Goal: Task Accomplishment & Management: Use online tool/utility

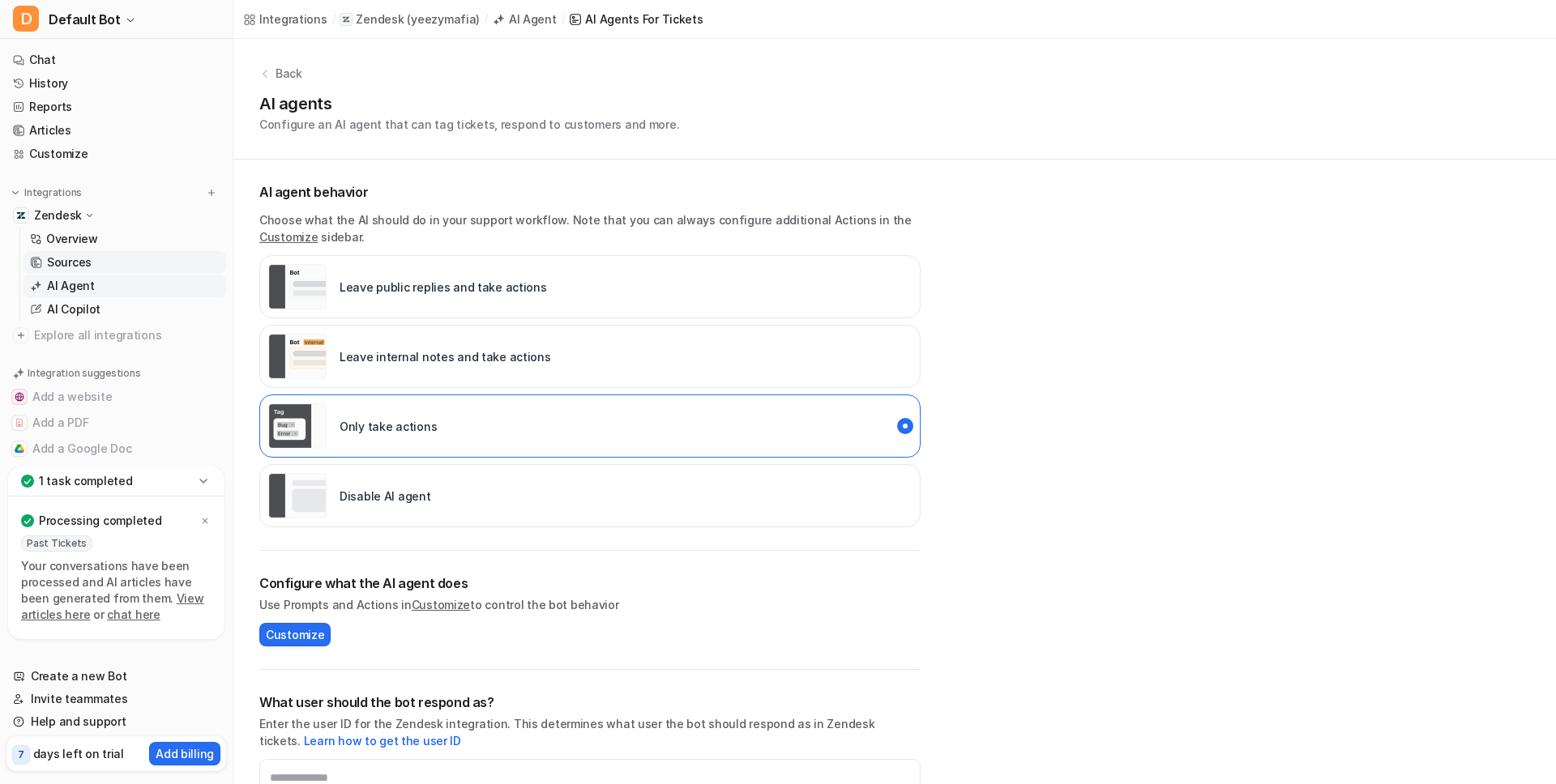
click at [109, 263] on link "Sources" at bounding box center [125, 262] width 202 height 23
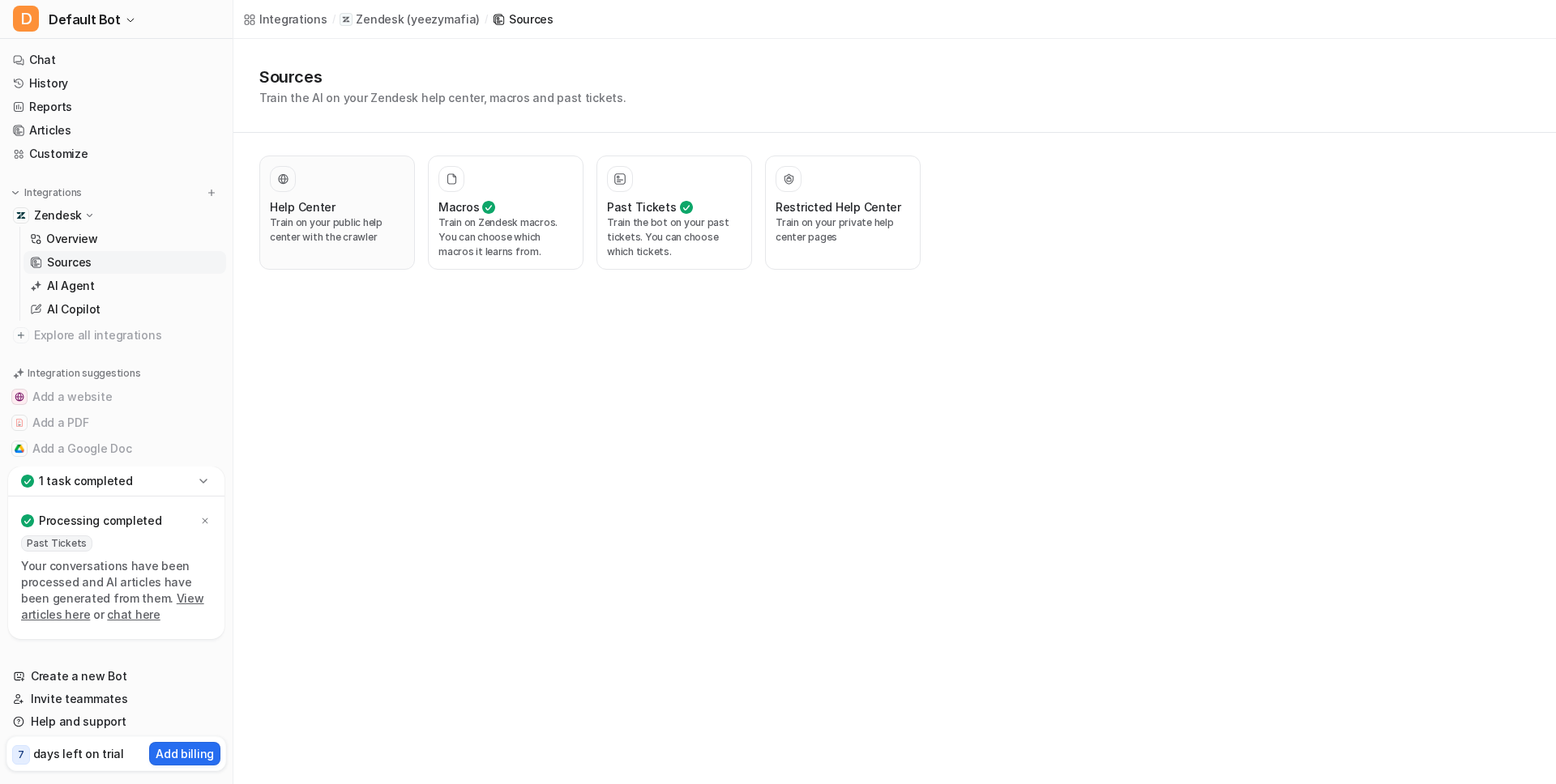
click at [358, 237] on p "Train on your public help center with the crawler" at bounding box center [337, 230] width 134 height 29
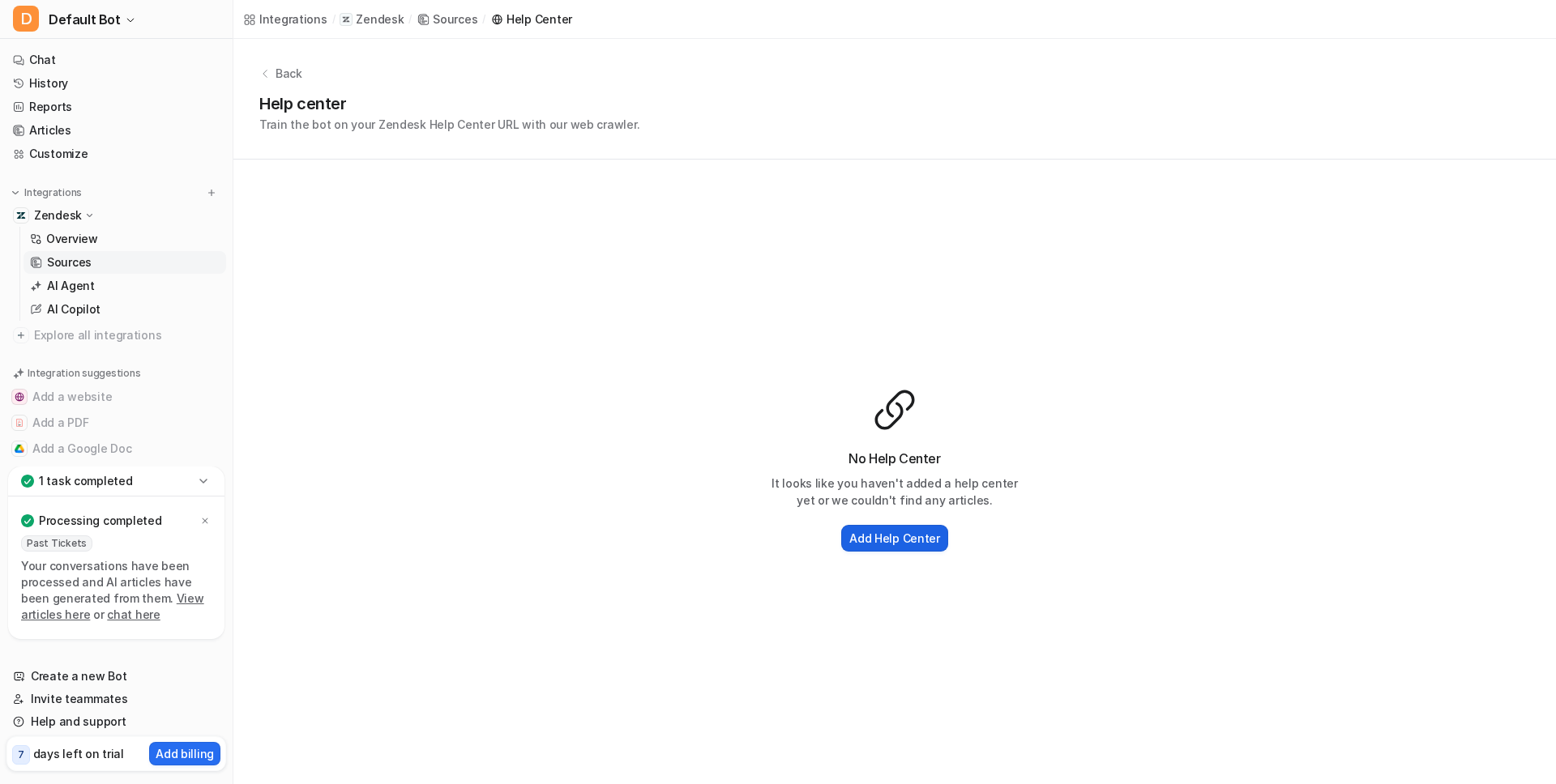
click at [887, 532] on h2 "Add Help Center" at bounding box center [895, 538] width 91 height 17
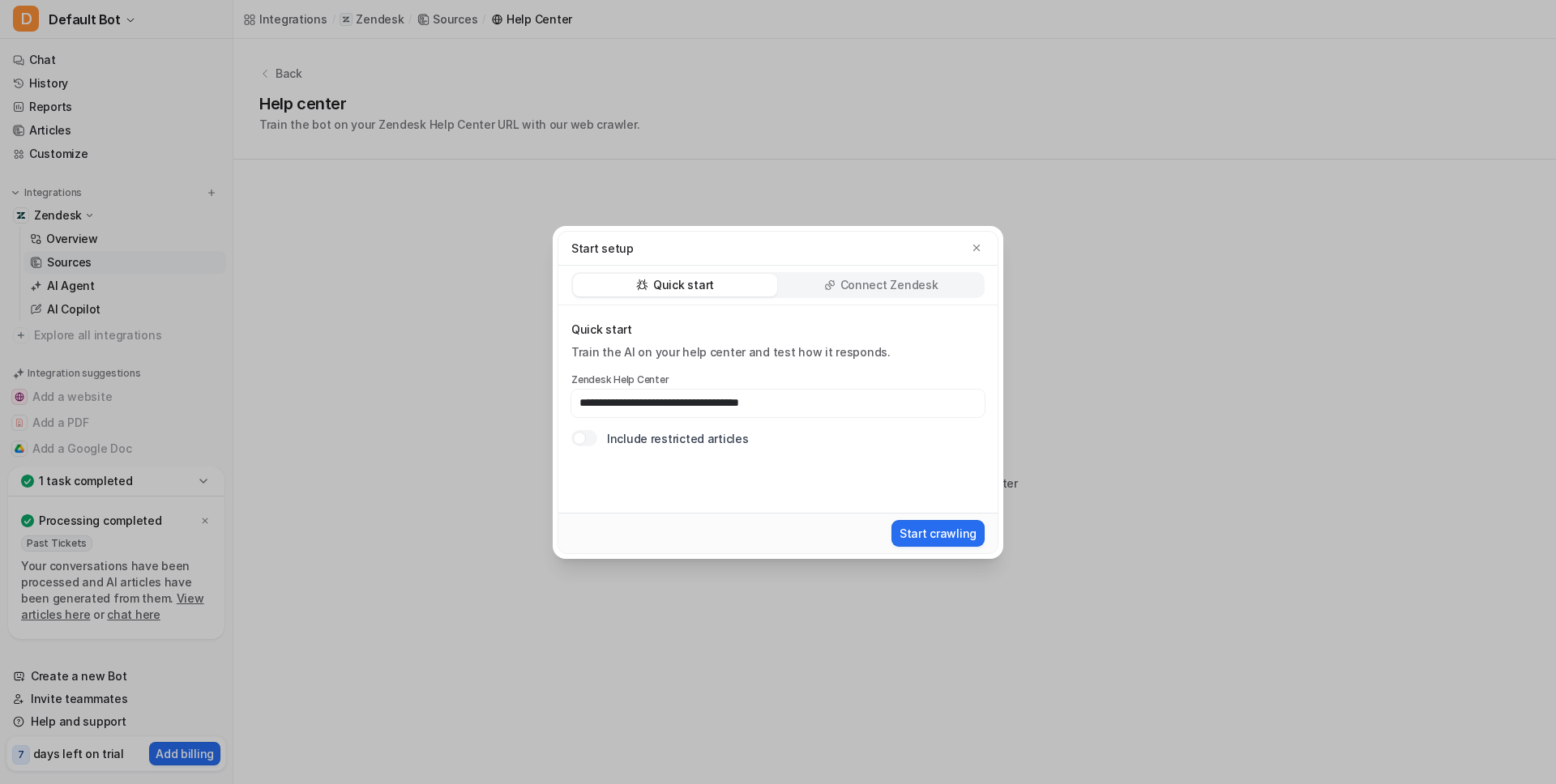
type input "**********"
click at [950, 547] on div "Start crawling" at bounding box center [778, 533] width 427 height 30
click at [954, 531] on button "Start crawling" at bounding box center [938, 533] width 94 height 26
